Goal: Communication & Community: Answer question/provide support

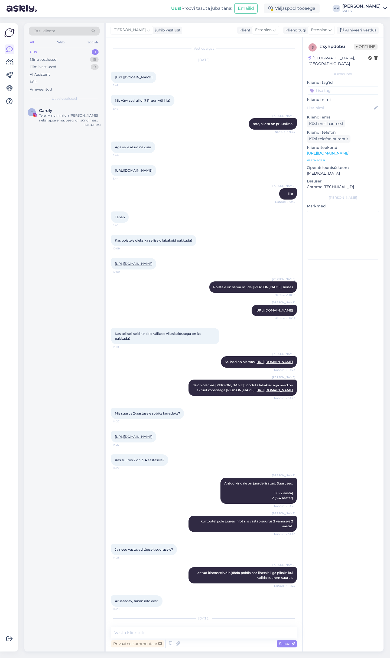
scroll to position [179, 0]
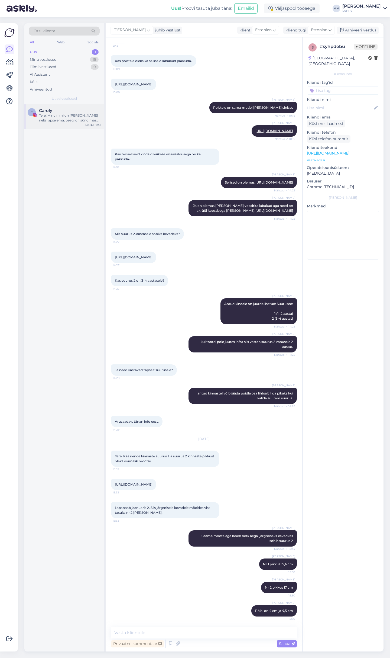
click at [75, 116] on div at bounding box center [70, 118] width 62 height 10
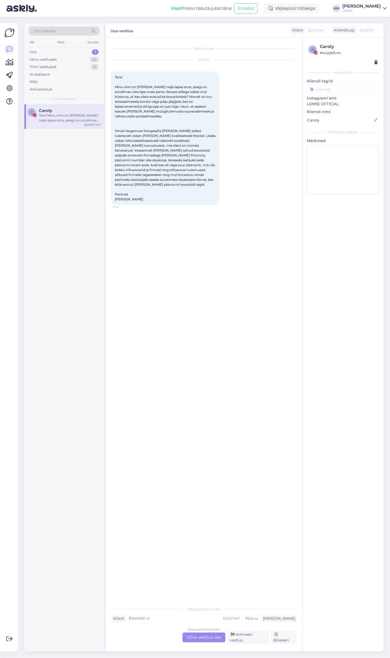
click at [203, 638] on div "Estonian to Estonian Võta vestlus üle" at bounding box center [204, 637] width 43 height 10
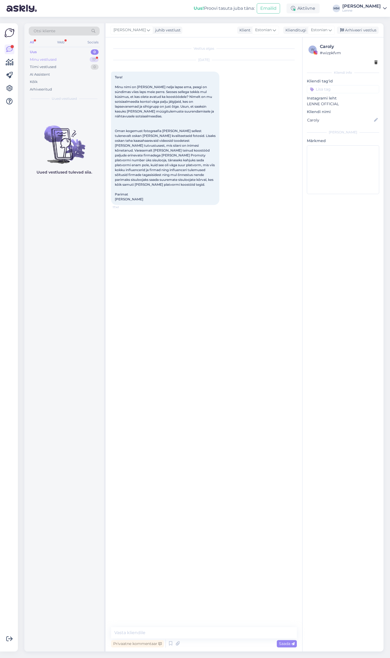
click at [73, 58] on div "Minu vestlused 17" at bounding box center [64, 60] width 71 height 8
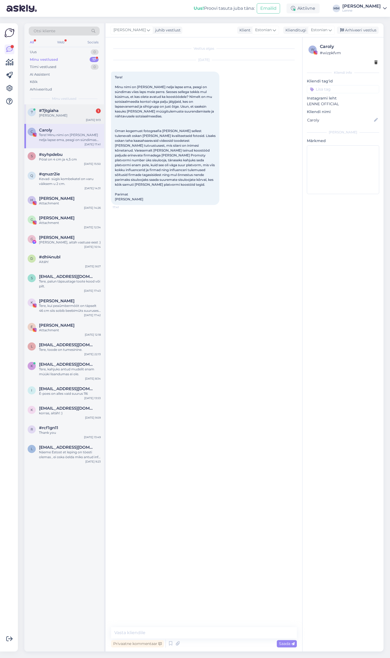
click at [69, 115] on div "[PERSON_NAME]" at bounding box center [70, 115] width 62 height 5
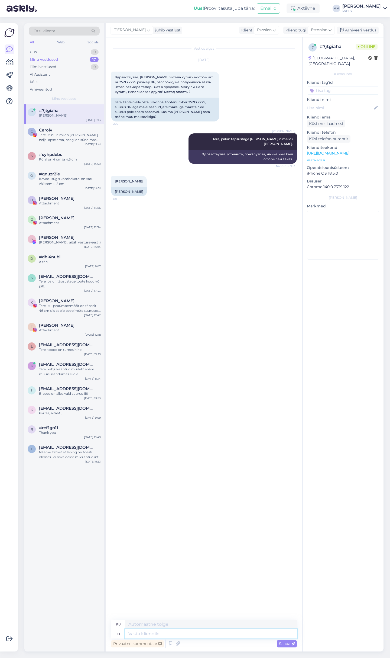
click at [141, 632] on textarea at bounding box center [211, 633] width 172 height 9
type textarea "Märkisime te"
type textarea "Мы отметили"
type textarea "Märkisime teie te"
type textarea "Мы приняли к сведению ваш"
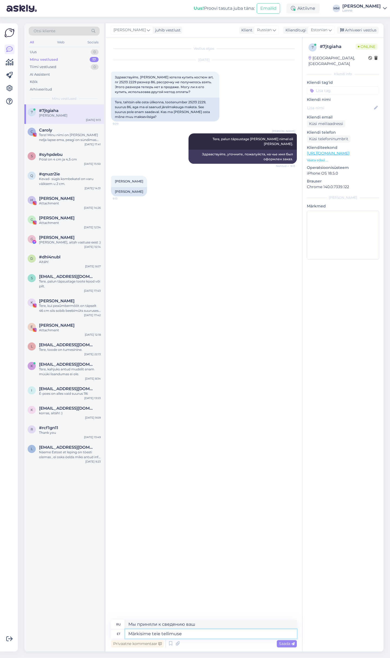
type textarea "Märkisime teie tellimuse"
type textarea "Мы приняли ваш заказ к сведению."
type textarea "Märkisime teie tellimuse tühistatuks,"
type textarea "Мы отметили ваш заказ как отмененный,"
type textarea "Märkisime teie tellimuse tühistatuks j"
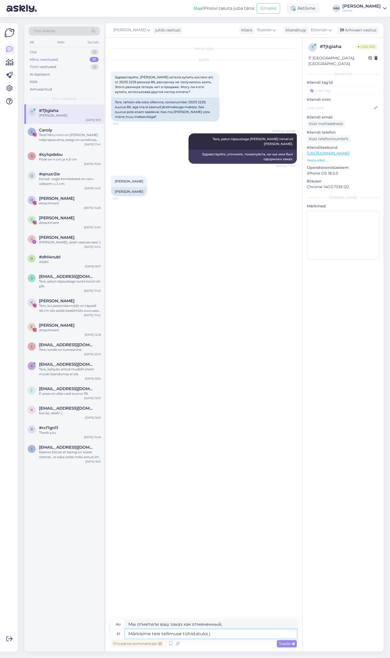
type textarea "Мы отметили ваш заказ как отмененный."
type textarea "Märkisime teie tellimuse tühistatuks ja t"
type textarea "Мы отметили ваш заказ как отмененный [PERSON_NAME]"
type textarea "Märkisime teie tellimuse tühistatuks ja toode on"
type textarea "Мы отметили ваш заказ как отмененный, а продукт"
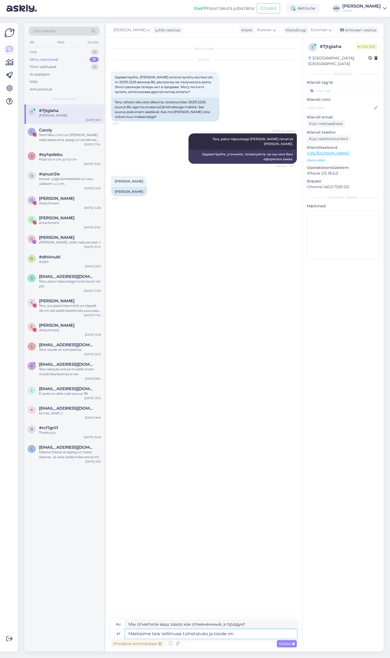
type textarea "Märkisime teie tellimuse tühistatuks ja toode on t"
type textarea "Мы отметили ваш заказ как отмененный, а товар"
type textarea "Märkisime teie tellimuse tühistatuks ja toode on taas sa"
type textarea "Мы отметили ваш заказ как отмененный, и товар снова в наличии."
type textarea "Märkisime teie tellimuse tühistatuks ja toode on taas saadaval meie e-poes."
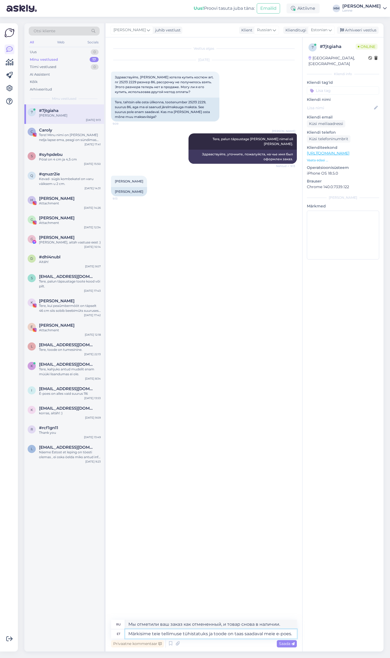
type textarea "Мы отметили ваш заказ как отмененный, и товар снова есть в наличии в нашем инте…"
type textarea "Märkisime teie tellimuse tühistatuks ja toode on taas saadaval meie e-poes. Saa…"
type textarea "Мы отметили ваш заказ как отменённый, и товар снова в наличии в нашем интернет-…"
type textarea "Märkisime teie tellimuse tühistatuks ja toode on taas saadaval meie e-poes. Saa…"
type textarea "Мы отметили ваш заказ как отменённый, и товар снова в наличии в нашем интернет-…"
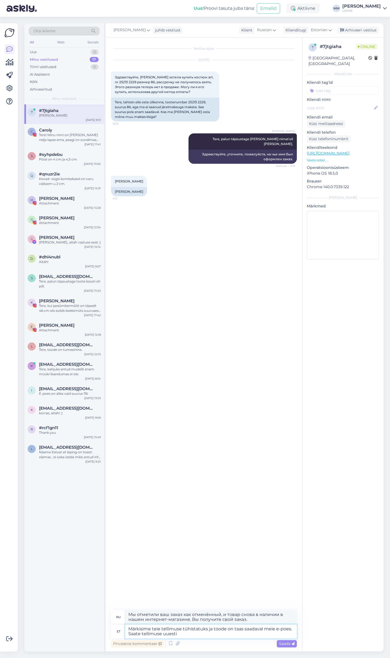
type textarea "Märkisime teie tellimuse tühistatuks ja toode on taas saadaval meie e-poes. Saa…"
type textarea "Мы отметили ваш заказ как отменённый, и товар снова в наличии в нашем интернет-…"
type textarea "Märkisime teie tellimuse tühistatuks ja toode on taas saadaval meie e-poes. Saa…"
type textarea "Мы отметили ваш заказ как отменённый, и товар снова в наличии в нашем интернет-…"
click at [206, 635] on textarea "Märkisime teie tellimuse tühistatuks ja toode on taas saadaval meie e-poes. Saa…" at bounding box center [211, 631] width 172 height 14
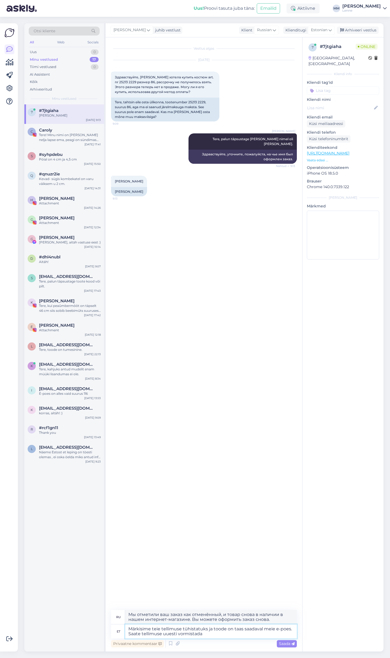
type textarea "Märkisime teie tellimuse tühistatuks ja toode on taas saadaval meie e-poes. Saa…"
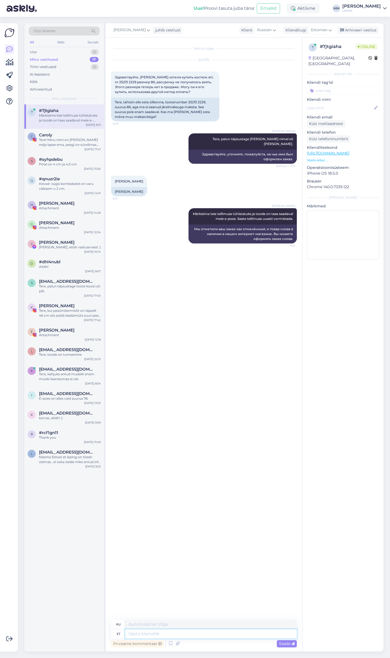
paste textarea "[URL][DOMAIN_NAME]"
type textarea "[URL][DOMAIN_NAME]"
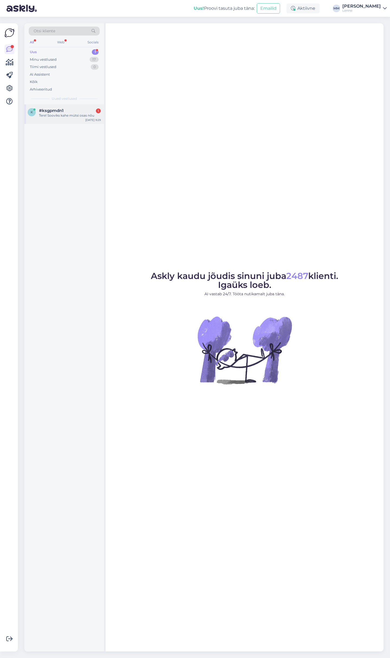
click at [67, 114] on div "Tere! Sooviks kahe mütsi osas nõu" at bounding box center [70, 115] width 62 height 5
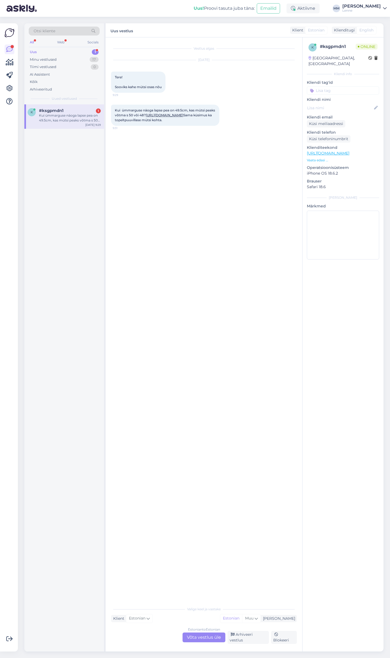
click at [184, 117] on link "https://lenne.ee/mudel/25594-507/" at bounding box center [165, 115] width 38 height 4
click at [206, 637] on div "Estonian to Estonian Võta vestlus üle" at bounding box center [204, 637] width 43 height 10
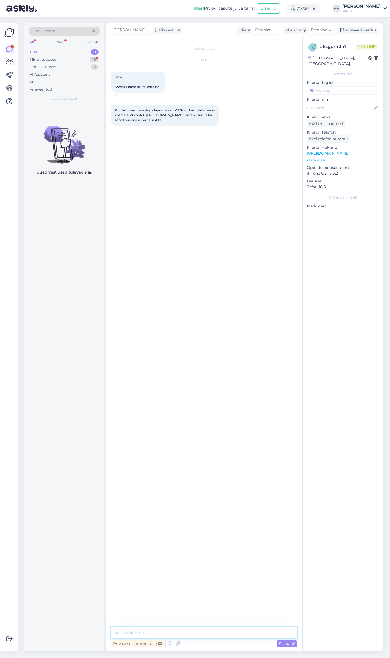
click at [188, 631] on textarea at bounding box center [204, 632] width 186 height 11
click at [169, 624] on textarea "Tere, suuruse on lapse peümbermõõdu järgi , kui pea on 49.5 cm siis on sobilik …" at bounding box center [204, 629] width 186 height 18
click at [179, 630] on textarea "Tere, suuruse on lapse peaümbermõõdu järgi , kui pea on 49.5 cm siis on sobilik…" at bounding box center [204, 629] width 186 height 18
type textarea "Tere, suuruse on lapse peaümbermõõdu järgi , kui pea on 49.5 cm siis on sobilik…"
type textarea "T"
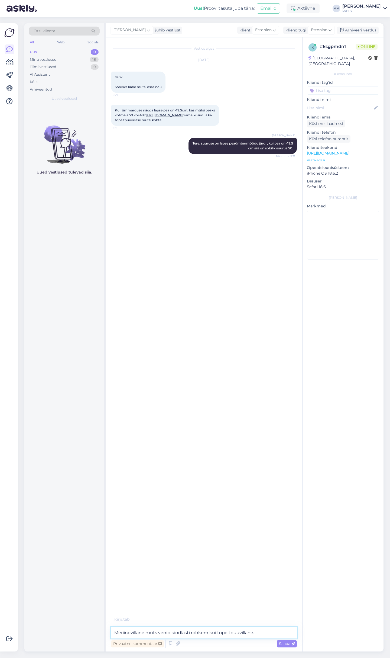
type textarea "Meriinovillane müts venib kindlasti rohkem kui topeltpuuvillane."
type textarea "Enda lapsele olen lausa valinud veel number suurema et see ei oleks liiga ümber."
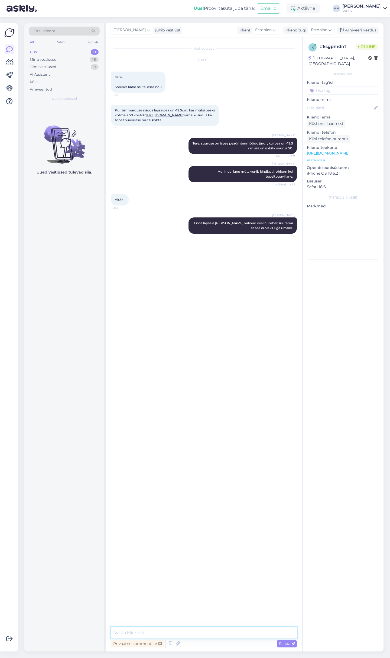
type textarea "K"
type textarea "See oleneb kuidas teil soov on , kas müts peaks olema rohkem ümber või vabam."
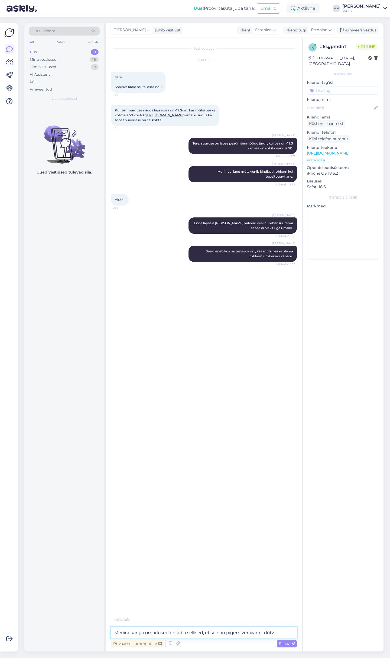
type textarea "Meriinokanga omadused on juba sellised, et see on pigem venivam ja lõtv."
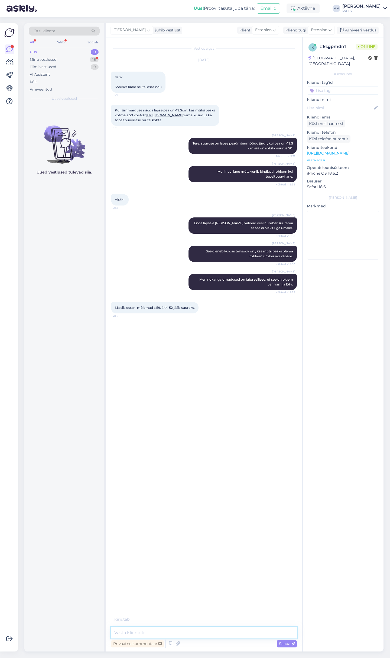
click at [256, 630] on textarea at bounding box center [204, 632] width 186 height 11
click at [162, 630] on textarea at bounding box center [204, 632] width 186 height 11
click at [204, 628] on textarea at bounding box center [204, 632] width 186 height 11
type textarea "Teeme nii ja kui suurus ei sobi saate alati tagastada ja me kannme teile raha t…"
